Goal: Check status

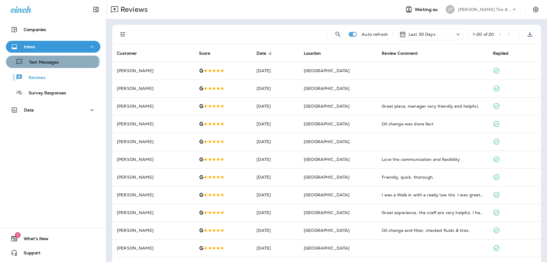
click at [51, 61] on p "Text Messages" at bounding box center [41, 63] width 36 height 6
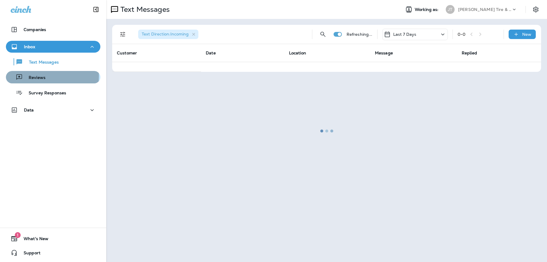
click at [40, 76] on p "Reviews" at bounding box center [34, 78] width 23 height 6
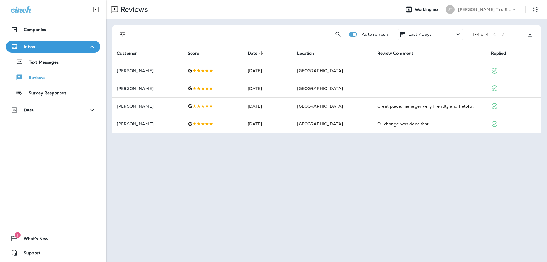
click at [457, 35] on icon at bounding box center [458, 34] width 7 height 7
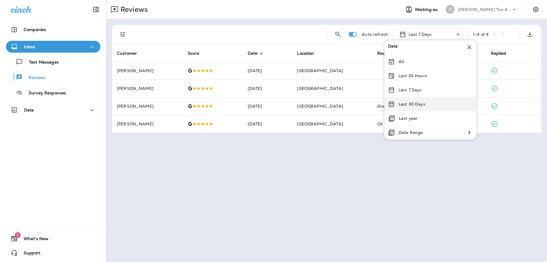
click at [406, 106] on p "Last 30 Days" at bounding box center [412, 104] width 27 height 5
